Goal: Task Accomplishment & Management: Use online tool/utility

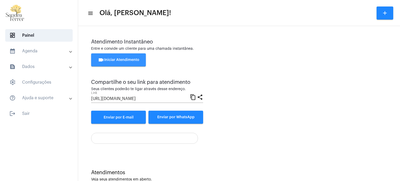
click at [138, 60] on span "videocam Iniciar Atendimento" at bounding box center [118, 60] width 41 height 4
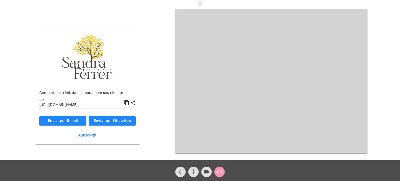
click at [127, 103] on mat-icon "content_copy" at bounding box center [126, 103] width 5 height 6
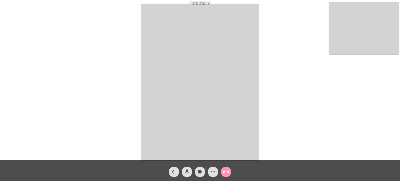
click at [226, 170] on mat-icon "call_end" at bounding box center [226, 172] width 6 height 6
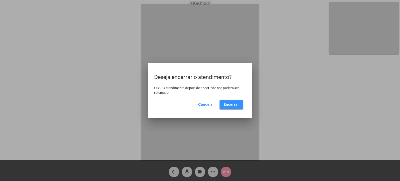
click at [232, 101] on button "Encerrar" at bounding box center [232, 104] width 24 height 9
